Goal: Communication & Community: Share content

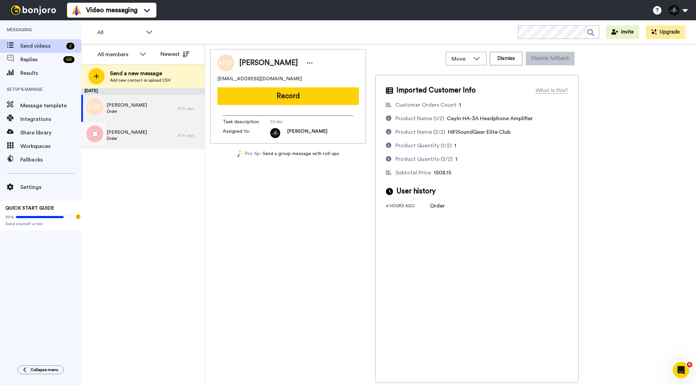
click at [161, 138] on div "Jose Torres Order" at bounding box center [129, 135] width 96 height 27
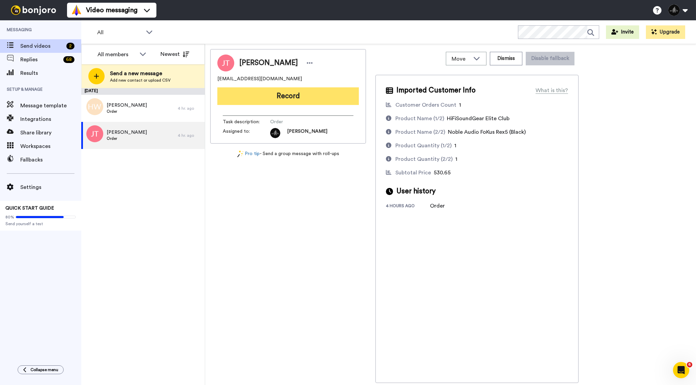
click at [343, 99] on button "Record" at bounding box center [288, 96] width 142 height 18
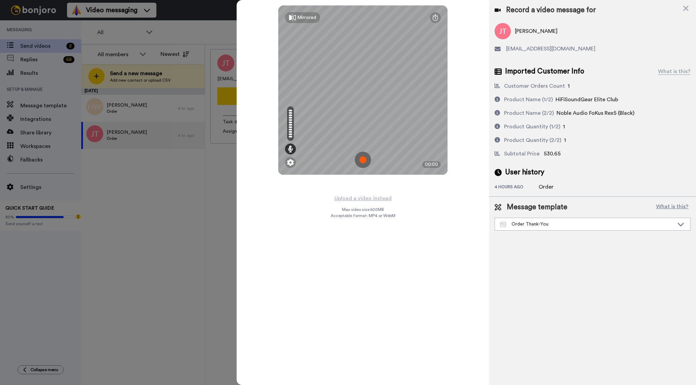
click at [367, 156] on img at bounding box center [363, 160] width 16 height 16
click at [363, 159] on img at bounding box center [363, 160] width 16 height 16
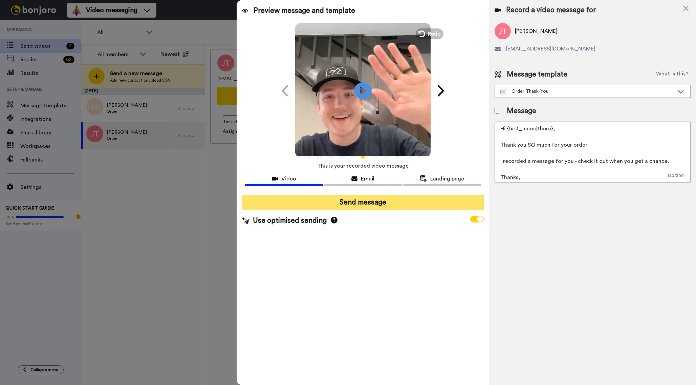
click at [371, 203] on button "Send message" at bounding box center [363, 203] width 242 height 16
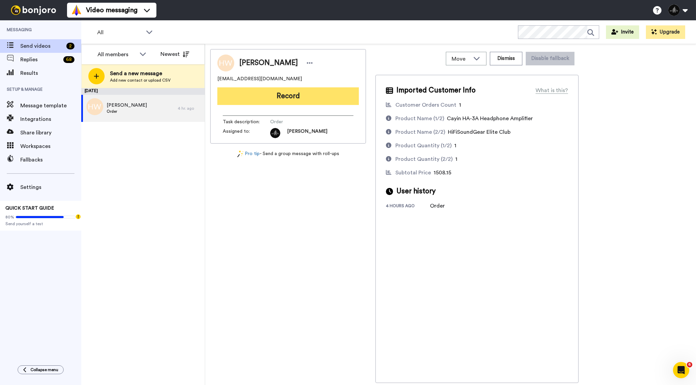
click at [287, 98] on button "Record" at bounding box center [288, 96] width 142 height 18
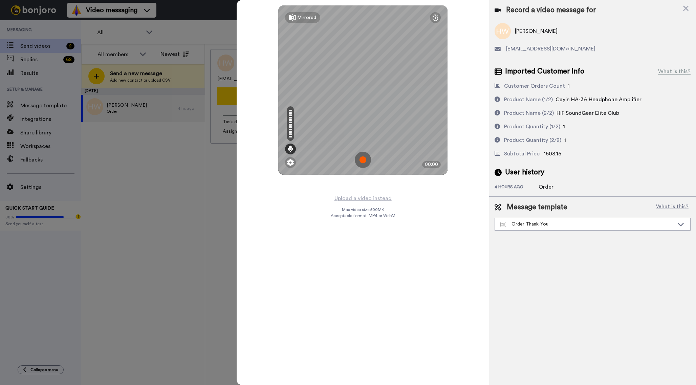
click at [365, 160] on img at bounding box center [363, 160] width 16 height 16
click at [365, 162] on img at bounding box center [363, 160] width 16 height 16
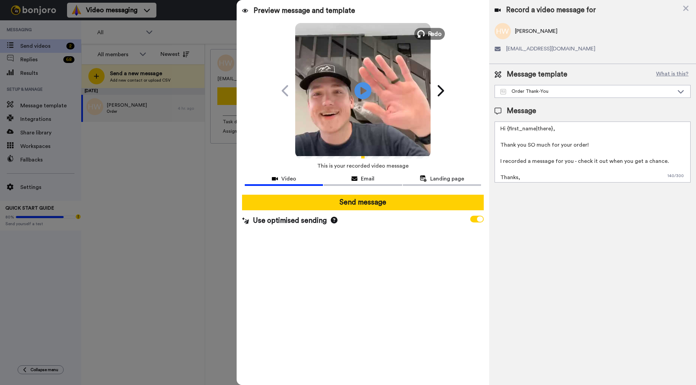
click at [430, 33] on span "Redo" at bounding box center [435, 33] width 14 height 9
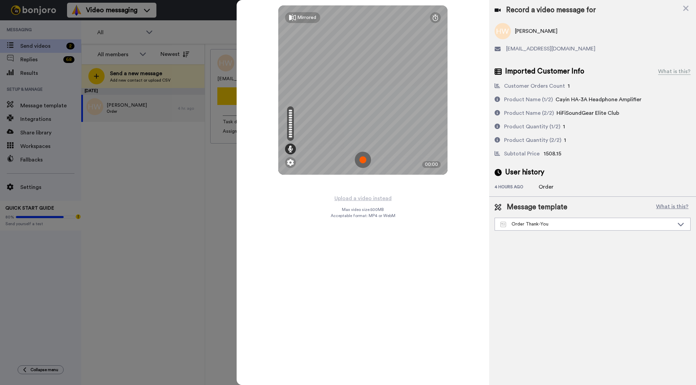
click at [366, 155] on img at bounding box center [363, 160] width 16 height 16
click at [461, 90] on div "Mirrored Redo 00:08" at bounding box center [363, 192] width 253 height 385
drag, startPoint x: 566, startPoint y: 109, endPoint x: 592, endPoint y: 110, distance: 25.4
click at [592, 110] on span "HiFiSoundGear Elite Club" at bounding box center [588, 112] width 63 height 5
click at [615, 111] on span "HiFiSoundGear Elite Club" at bounding box center [588, 112] width 63 height 5
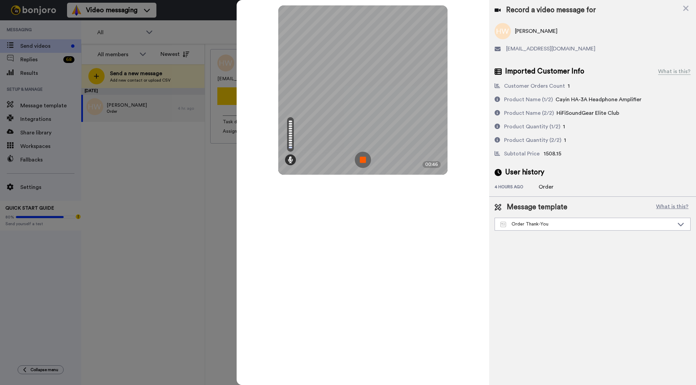
click at [472, 41] on div "Mirrored Redo 00:46" at bounding box center [363, 192] width 253 height 385
click at [364, 158] on img at bounding box center [363, 160] width 16 height 16
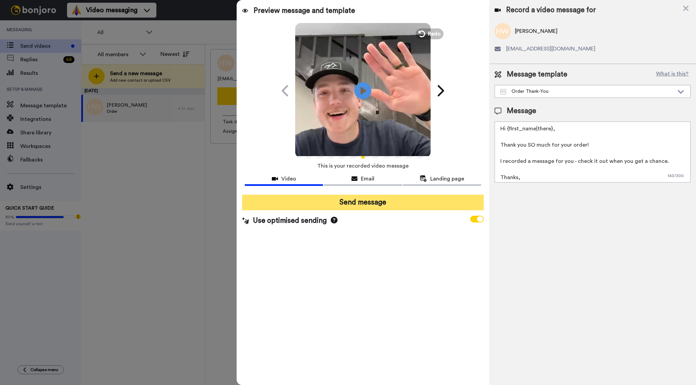
click at [392, 202] on button "Send message" at bounding box center [363, 203] width 242 height 16
